Goal: Find specific fact: Find specific fact

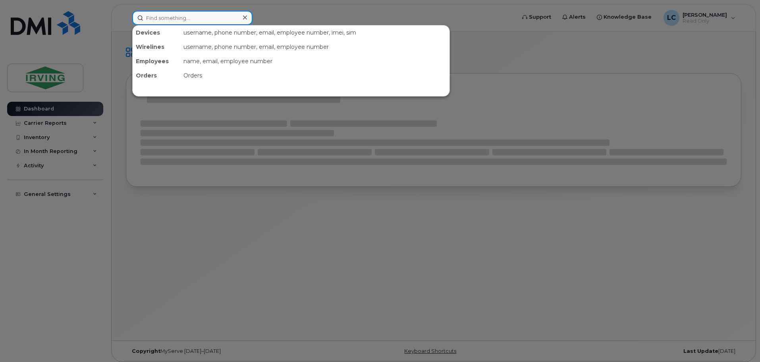
click at [175, 16] on input at bounding box center [192, 18] width 120 height 14
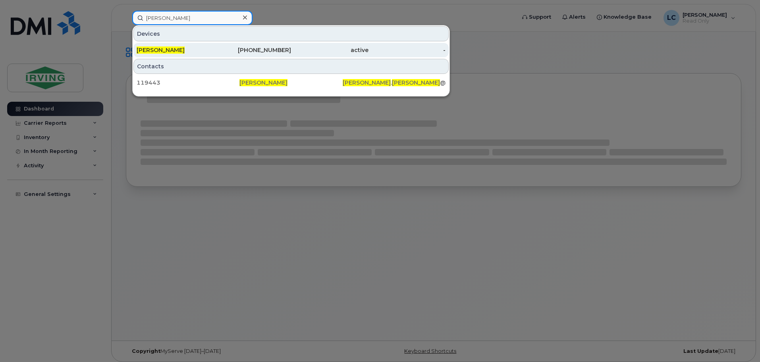
type input "[PERSON_NAME]"
click at [274, 50] on div "[PHONE_NUMBER]" at bounding box center [252, 50] width 77 height 8
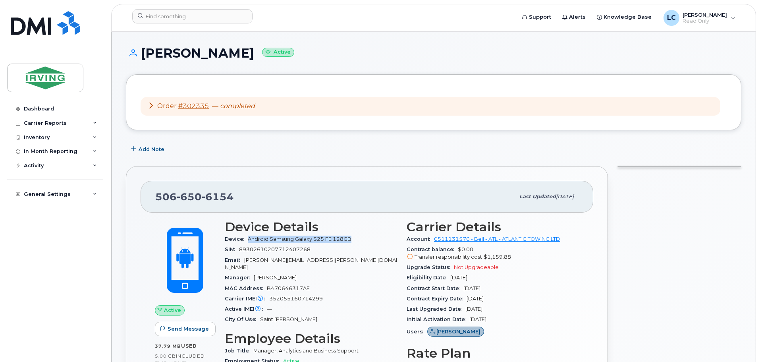
drag, startPoint x: 354, startPoint y: 237, endPoint x: 249, endPoint y: 241, distance: 104.5
click at [249, 241] on div "Device Android Samsung Galaxy S25 FE 128GB" at bounding box center [311, 239] width 172 height 10
copy span "Android Samsung Galaxy S25 FE 128GB"
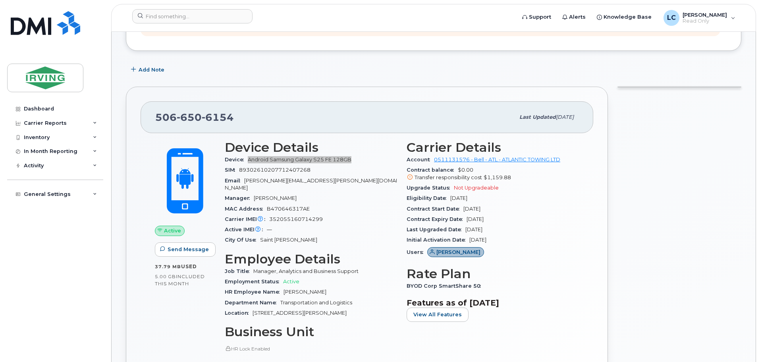
scroll to position [119, 0]
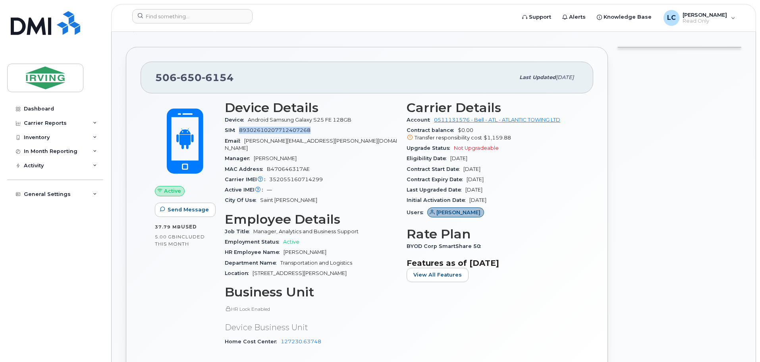
drag, startPoint x: 315, startPoint y: 128, endPoint x: 241, endPoint y: 133, distance: 73.3
click at [241, 133] on div "SIM [TECHNICAL_ID]" at bounding box center [311, 130] width 172 height 10
copy span "89302610207712407268"
drag, startPoint x: 301, startPoint y: 335, endPoint x: 278, endPoint y: 337, distance: 23.1
click at [278, 337] on div "Home Cost Center 127230.63748" at bounding box center [311, 341] width 172 height 10
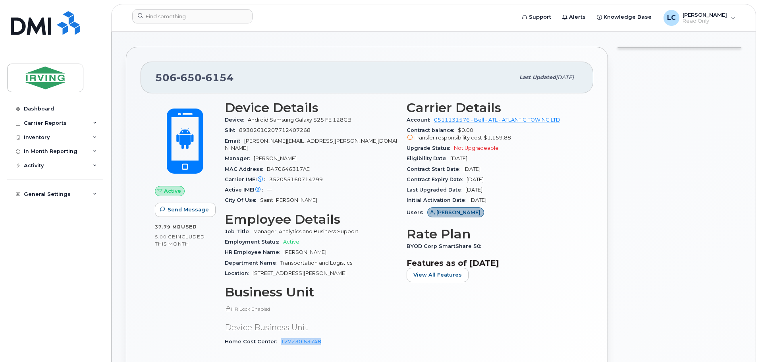
copy link "127230.63748"
